Goal: Task Accomplishment & Management: Manage account settings

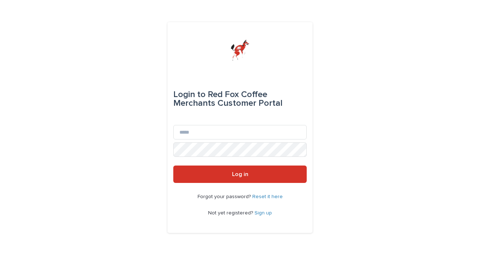
click at [273, 196] on link "Reset it here" at bounding box center [267, 196] width 30 height 5
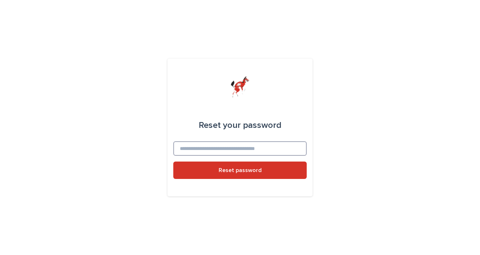
click at [252, 149] on input at bounding box center [239, 148] width 133 height 15
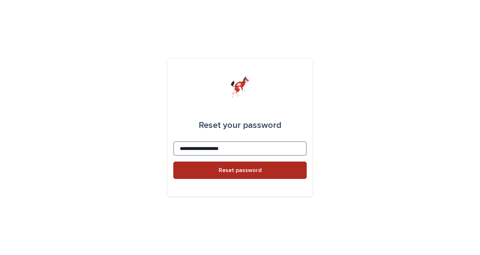
type input "**********"
click at [260, 171] on span "Reset password" at bounding box center [240, 170] width 43 height 6
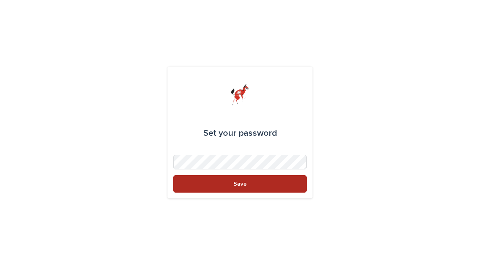
click at [250, 179] on button "Save" at bounding box center [239, 183] width 133 height 17
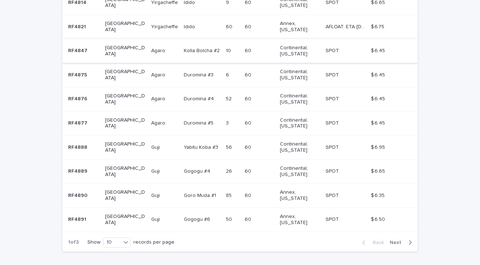
scroll to position [193, 0]
click at [404, 240] on span "Next" at bounding box center [398, 242] width 16 height 5
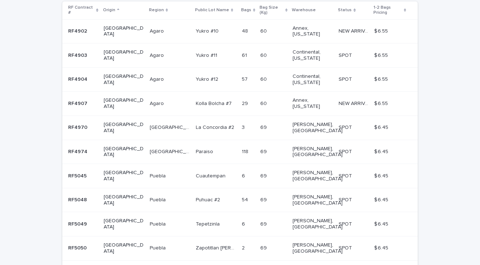
scroll to position [164, 0]
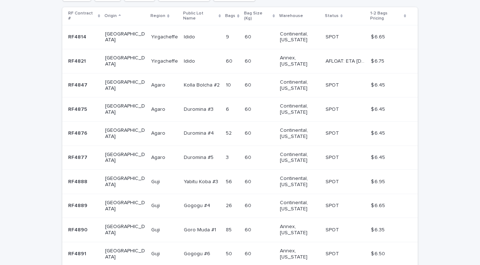
scroll to position [159, 0]
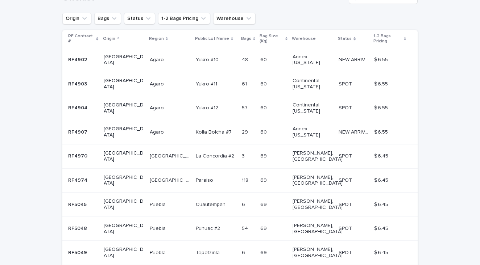
scroll to position [159, 0]
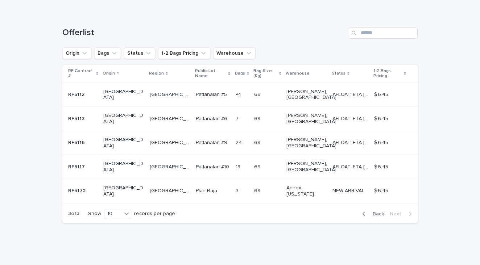
scroll to position [63, 0]
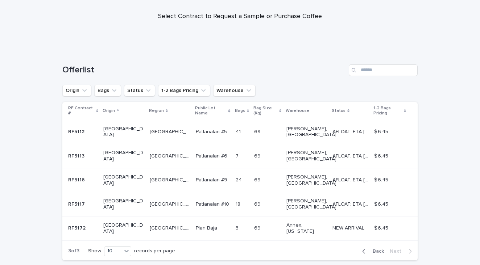
click at [376, 249] on span "Back" at bounding box center [376, 251] width 16 height 5
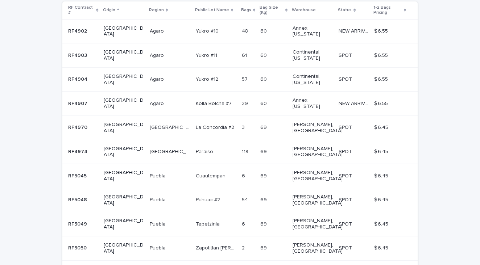
scroll to position [164, 0]
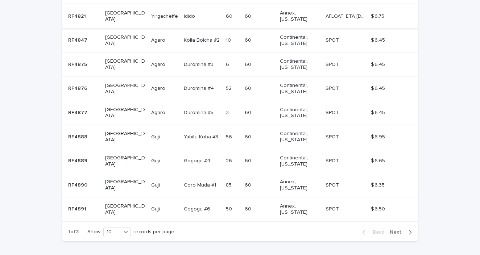
scroll to position [203, 0]
click at [399, 230] on span "Next" at bounding box center [398, 232] width 16 height 5
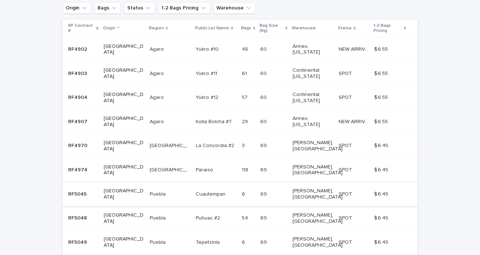
scroll to position [141, 0]
